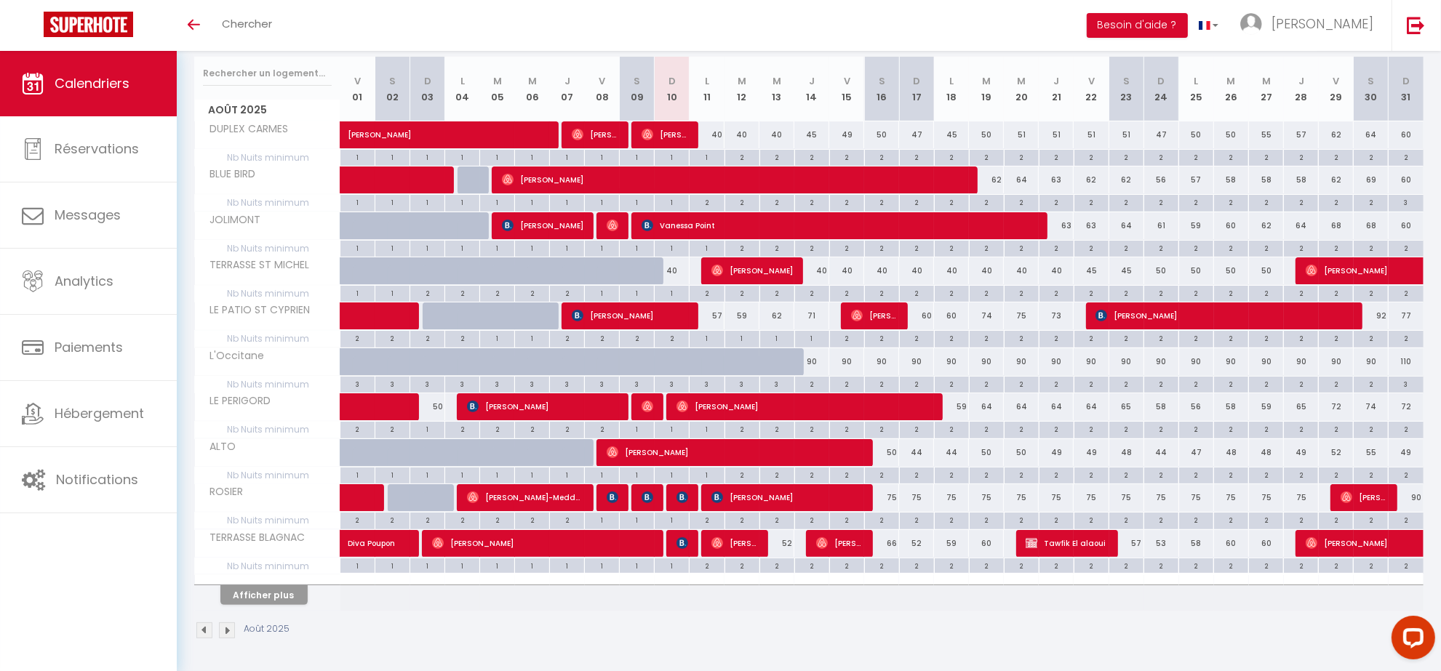
click at [692, 549] on div at bounding box center [680, 544] width 35 height 28
click at [681, 548] on img at bounding box center [682, 544] width 12 height 12
select select "OK"
select select "KO"
select select "0"
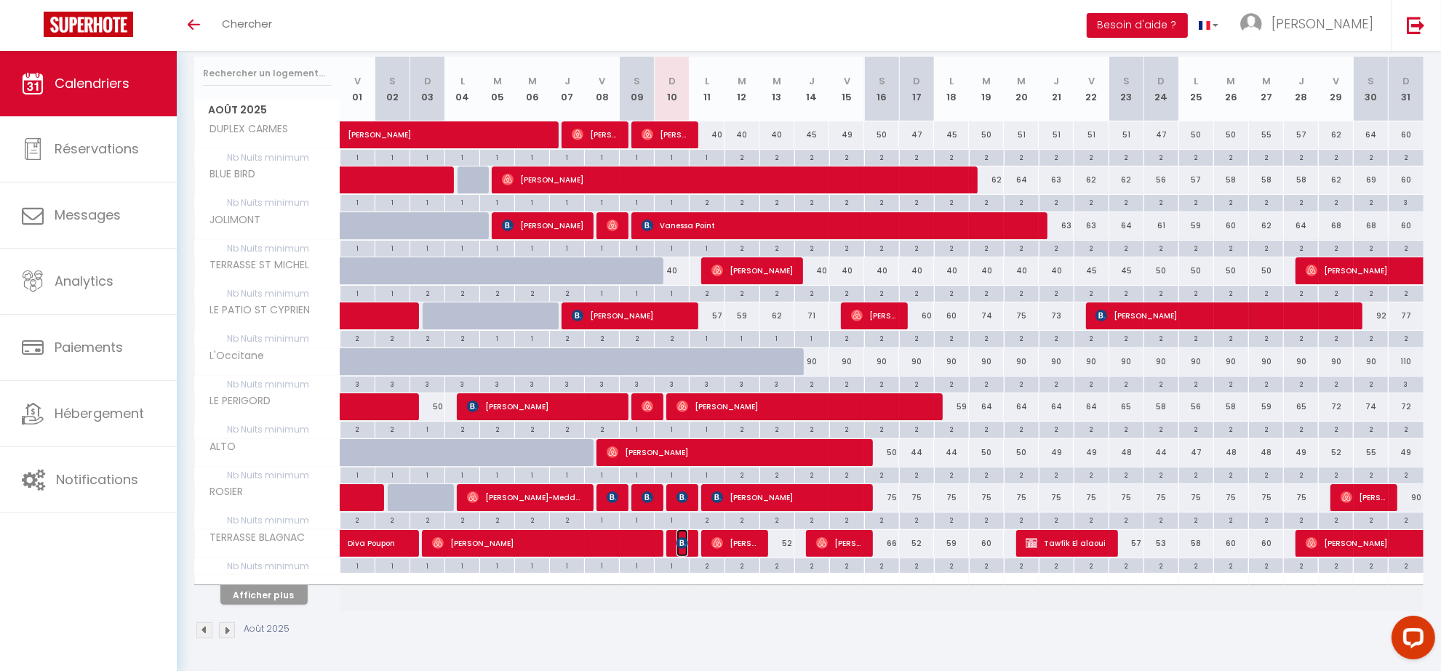
select select "0"
select select "1"
select select
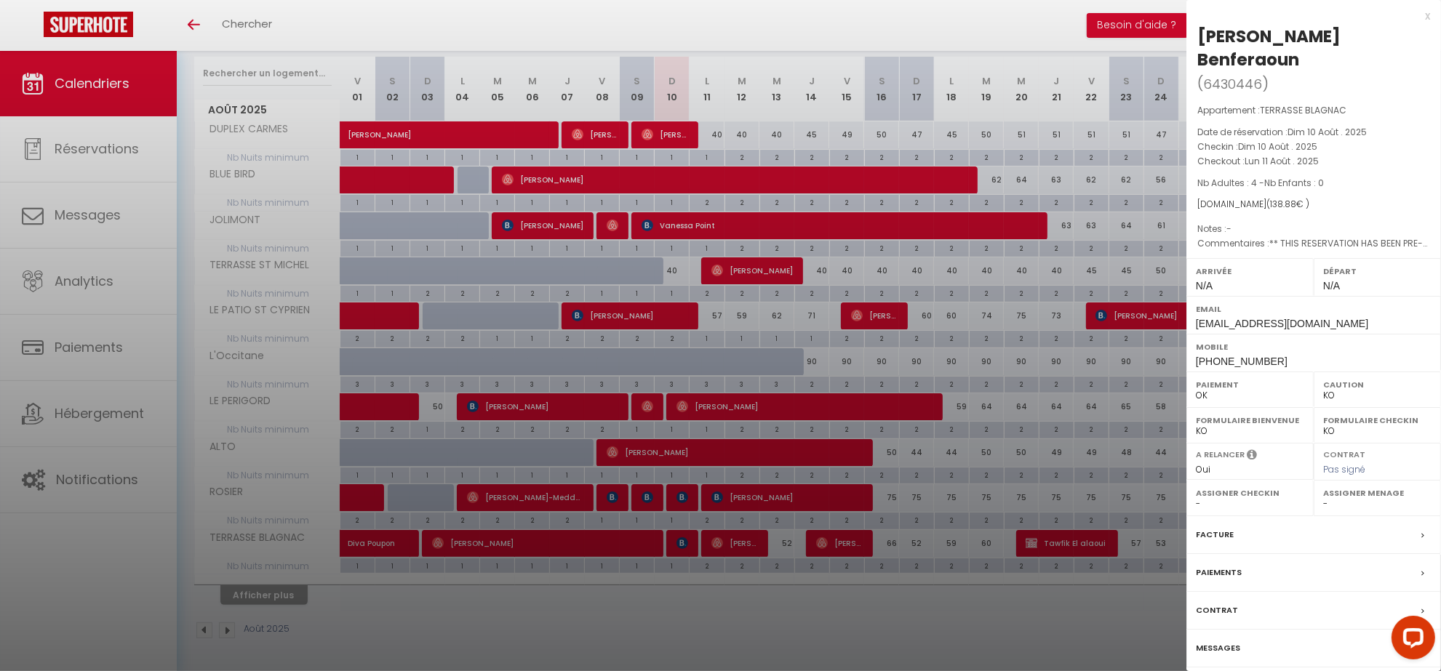
click at [1427, 16] on div "x" at bounding box center [1308, 15] width 244 height 17
